Goal: Task Accomplishment & Management: Manage account settings

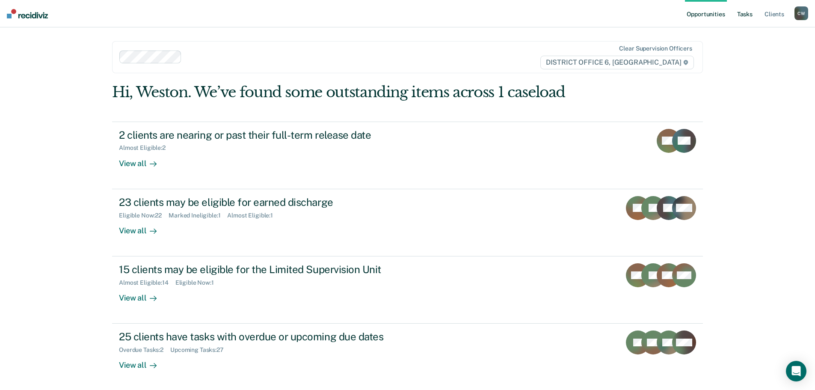
click at [744, 16] on link "Tasks" at bounding box center [744, 13] width 19 height 27
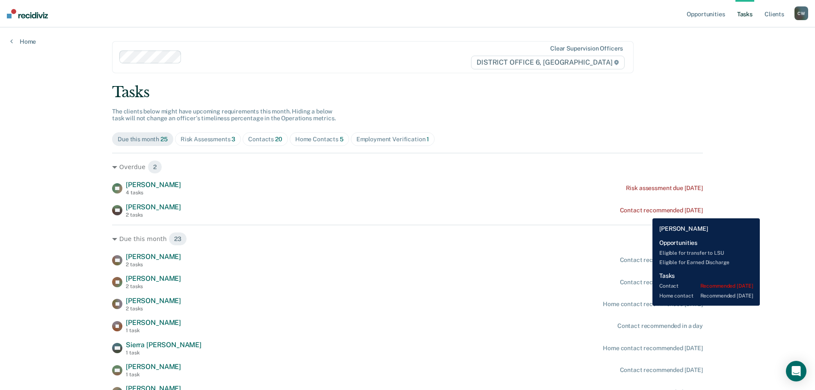
click at [646, 305] on div "Home contact recommended [DATE]" at bounding box center [653, 303] width 100 height 7
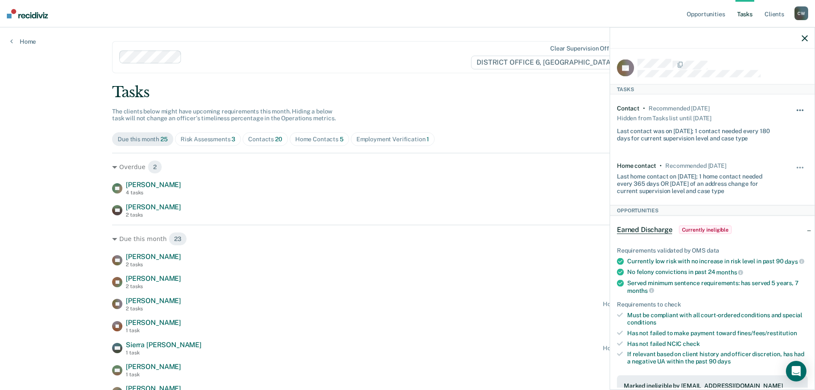
click at [796, 108] on button "button" at bounding box center [800, 115] width 15 height 14
click at [793, 110] on button "button" at bounding box center [800, 115] width 15 height 14
click at [793, 168] on button "button" at bounding box center [800, 172] width 15 height 14
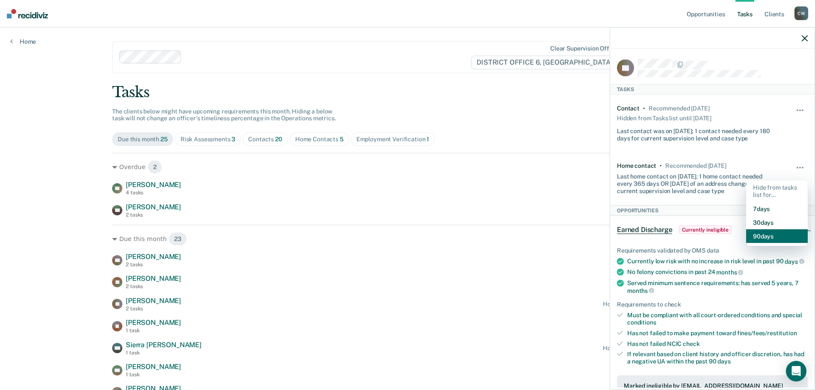
click at [776, 234] on button "90 days" at bounding box center [777, 236] width 62 height 14
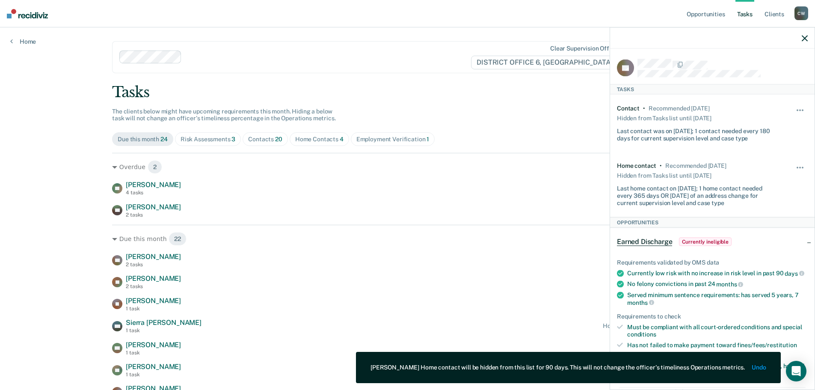
click at [809, 39] on div at bounding box center [712, 37] width 204 height 21
click at [803, 39] on icon "button" at bounding box center [805, 38] width 6 height 6
